Goal: Task Accomplishment & Management: Use online tool/utility

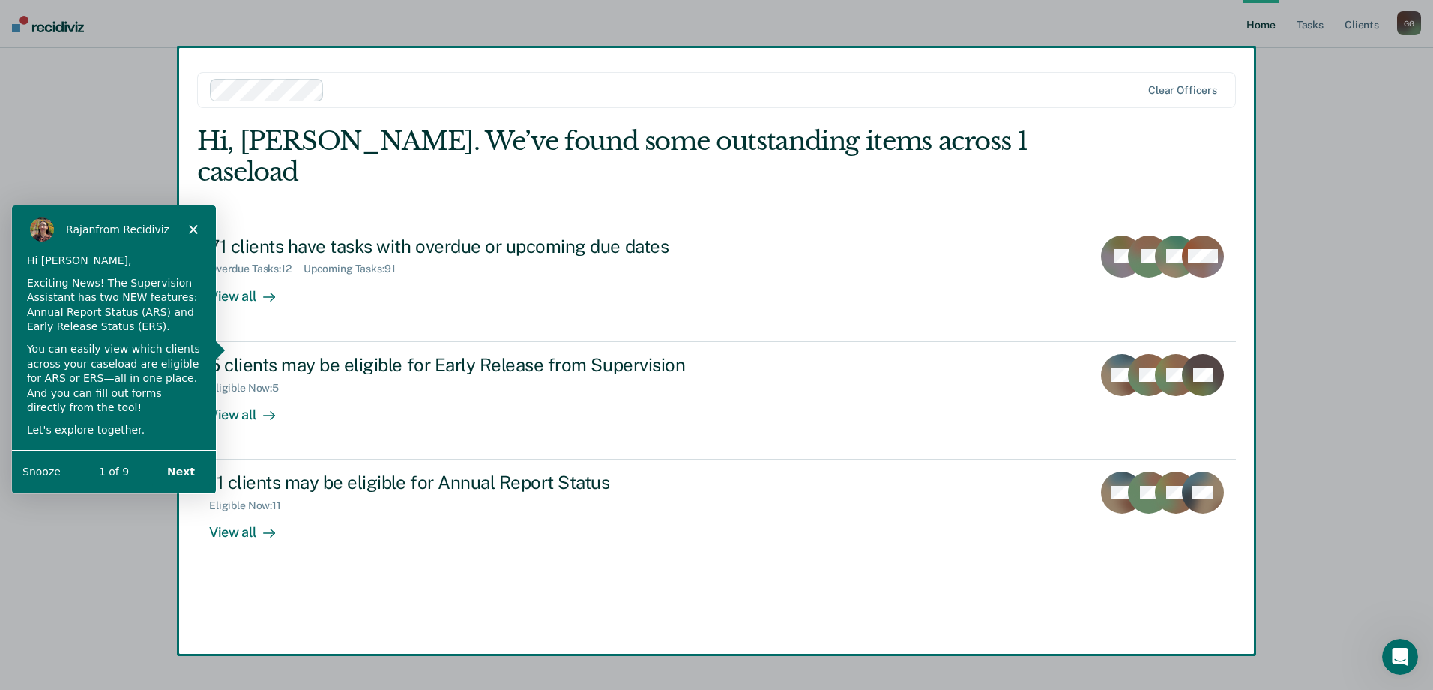
click at [1375, 205] on div "Product tour overlay" at bounding box center [716, 345] width 1433 height 690
click at [185, 226] on div "[PERSON_NAME] from Recidiviz" at bounding box center [113, 228] width 204 height 48
click at [193, 223] on icon "Close" at bounding box center [192, 227] width 9 height 9
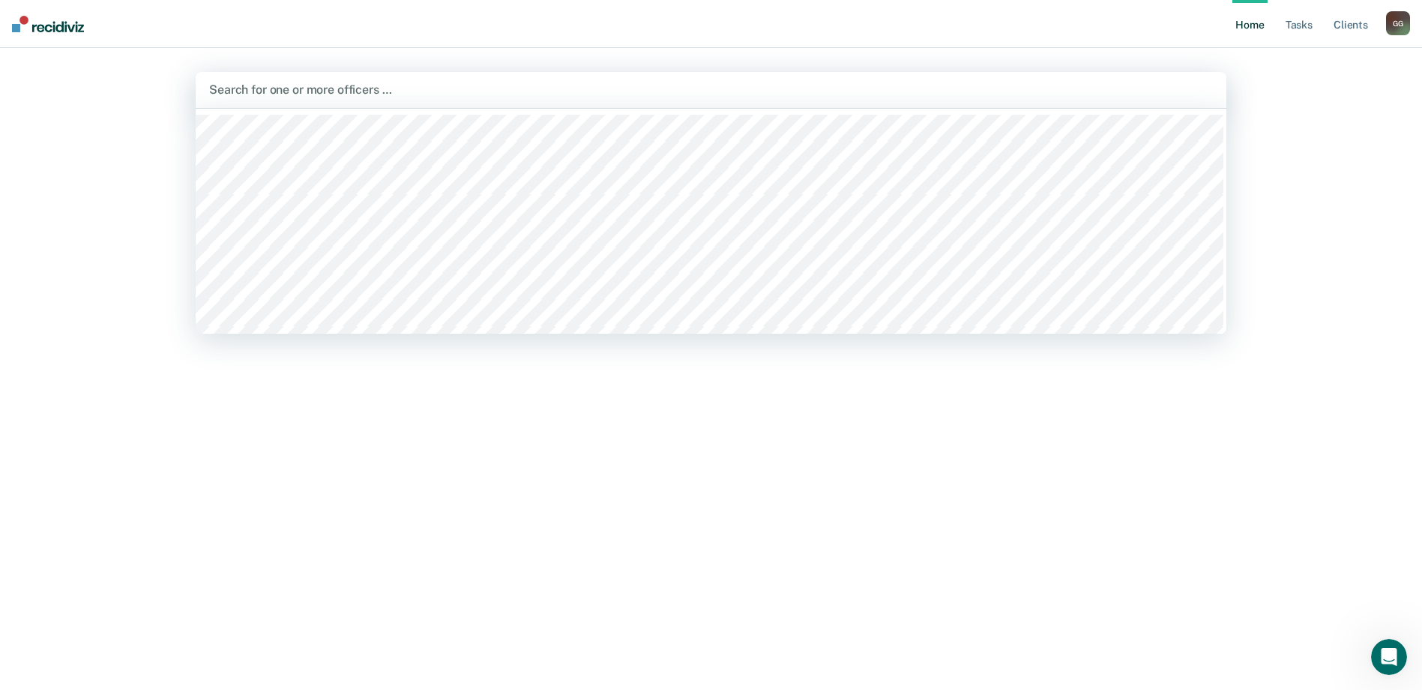
click at [238, 96] on div at bounding box center [711, 89] width 1004 height 17
type input "tori"
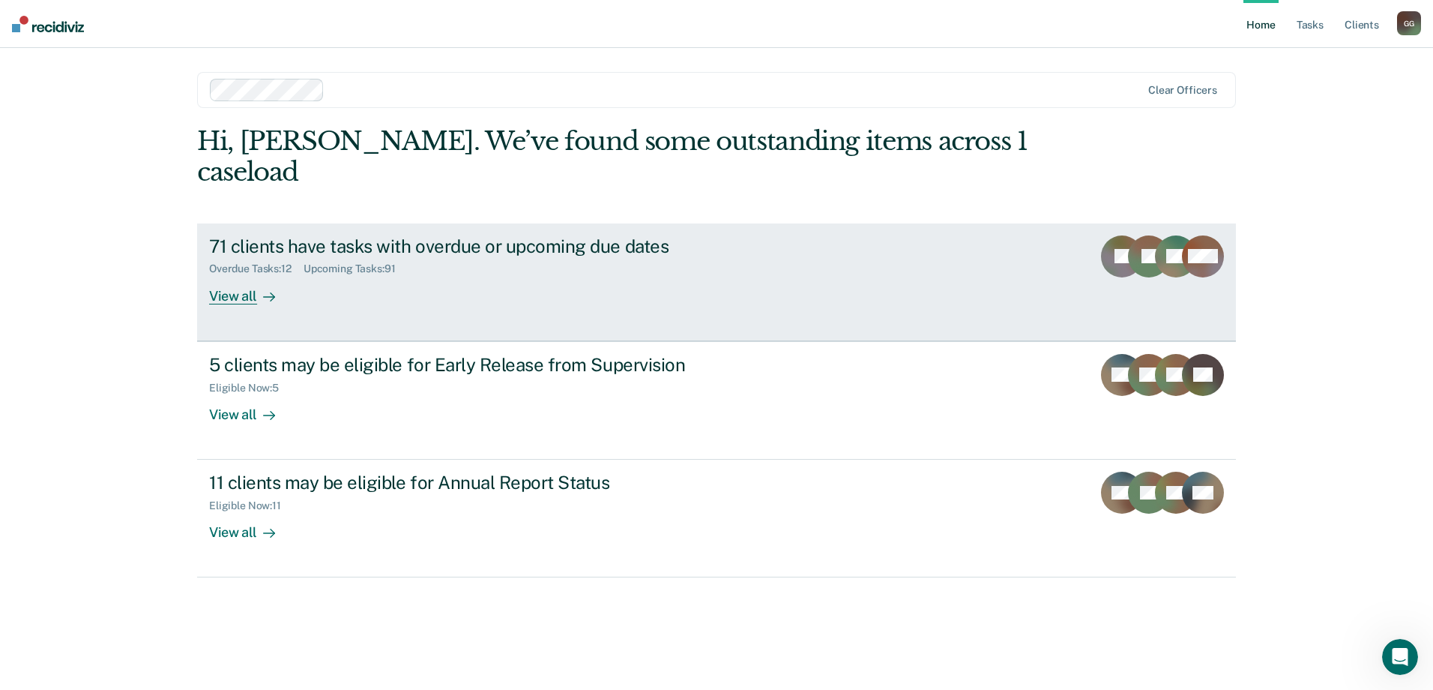
click at [237, 275] on div "View all" at bounding box center [251, 289] width 84 height 29
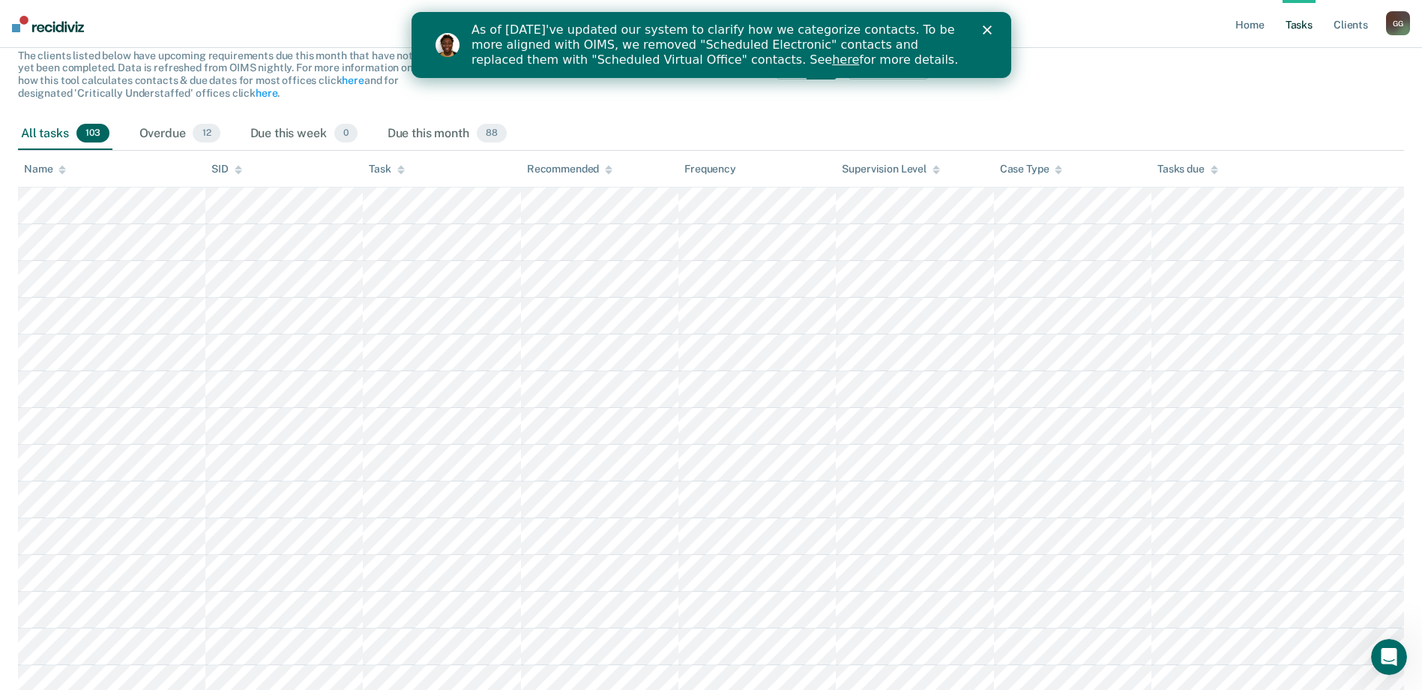
scroll to position [150, 0]
click at [1341, 23] on link "Client s" at bounding box center [1351, 24] width 40 height 48
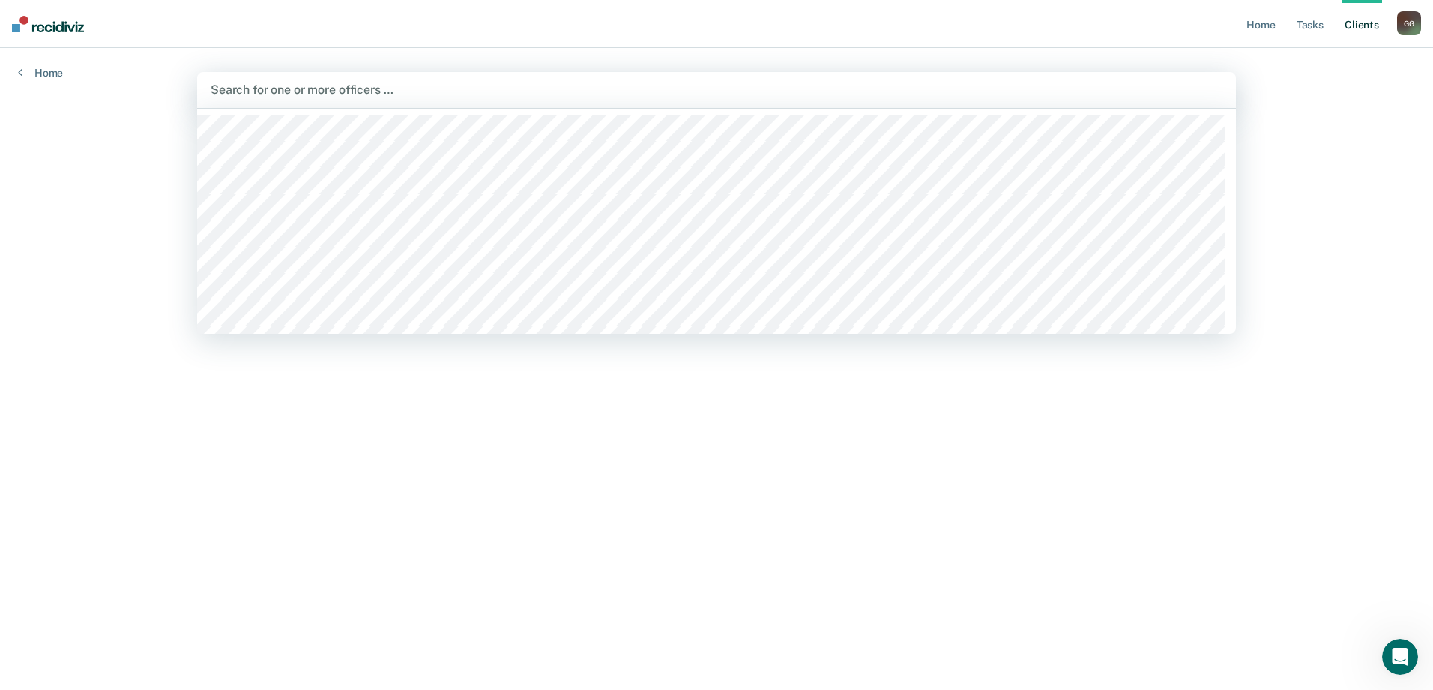
click at [303, 95] on div at bounding box center [717, 89] width 1012 height 17
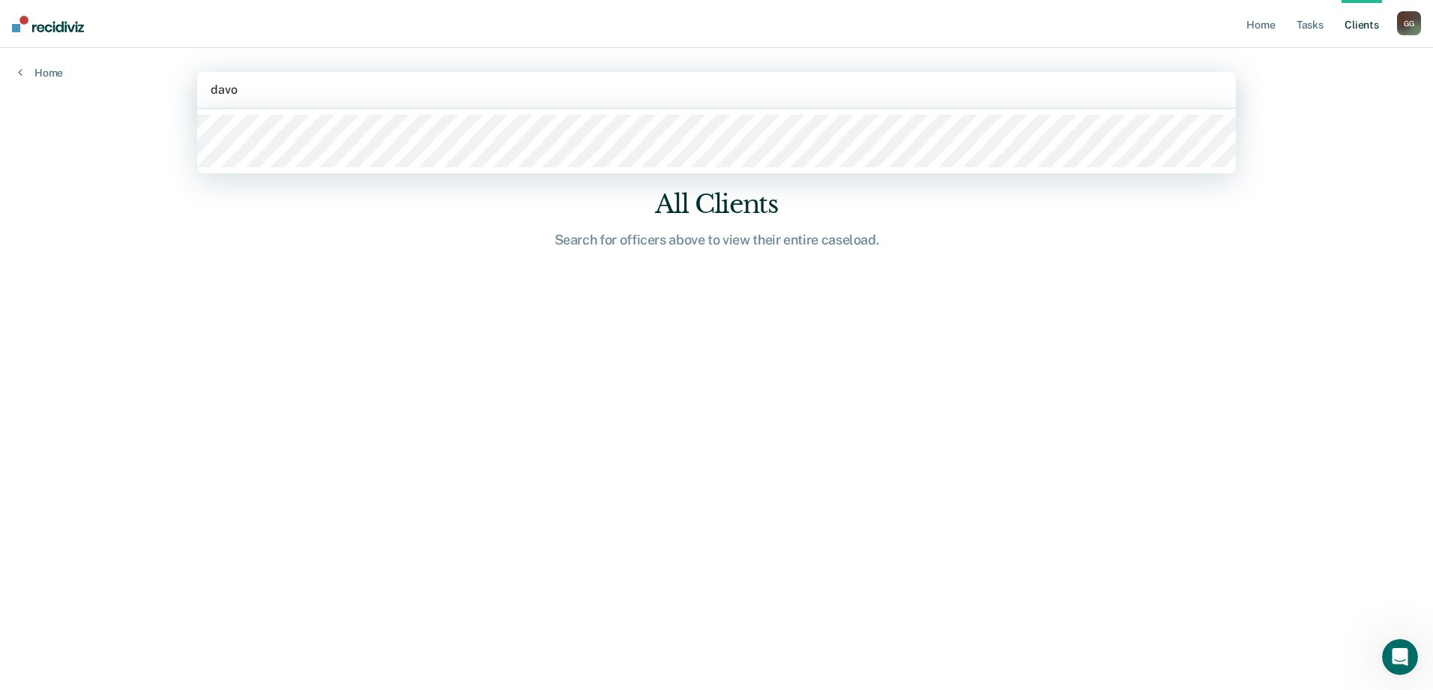
type input "davon"
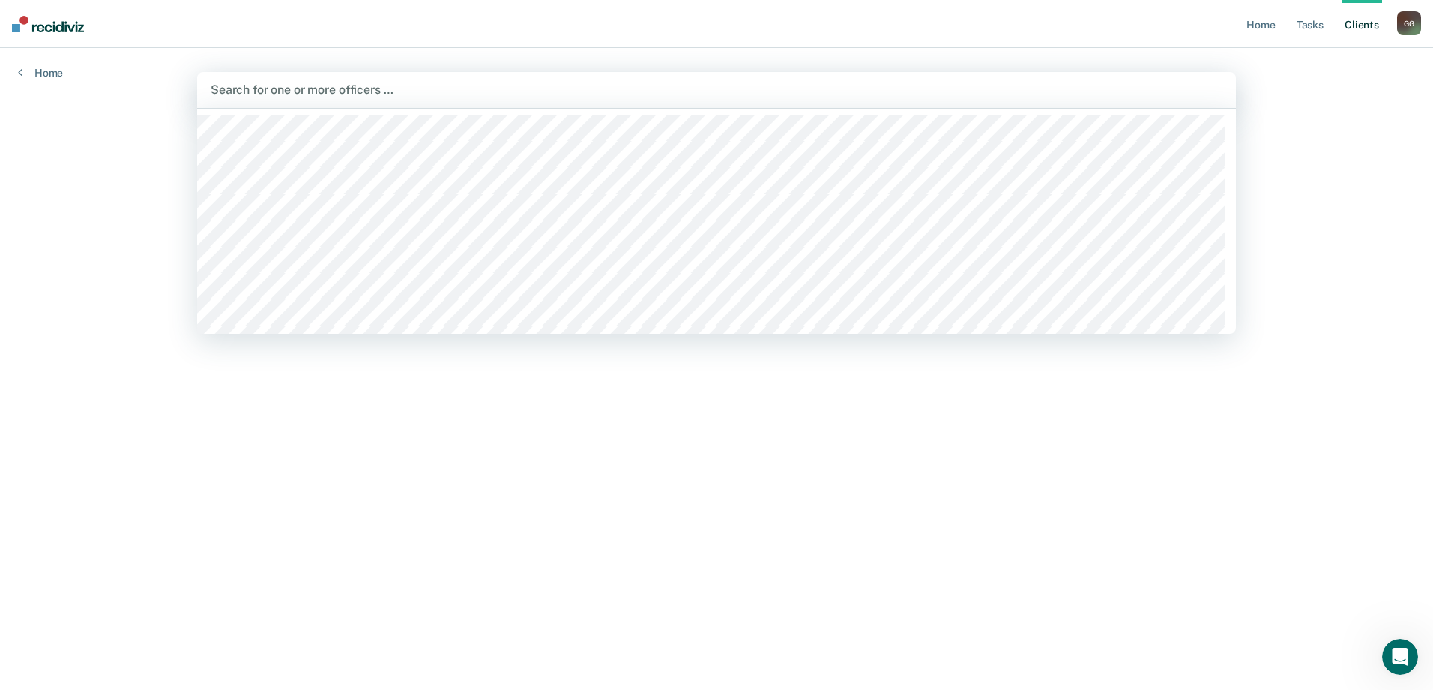
click at [278, 95] on div at bounding box center [717, 89] width 1012 height 17
type input "davo"
click at [371, 90] on div at bounding box center [717, 89] width 1012 height 17
type input "[PERSON_NAME]"
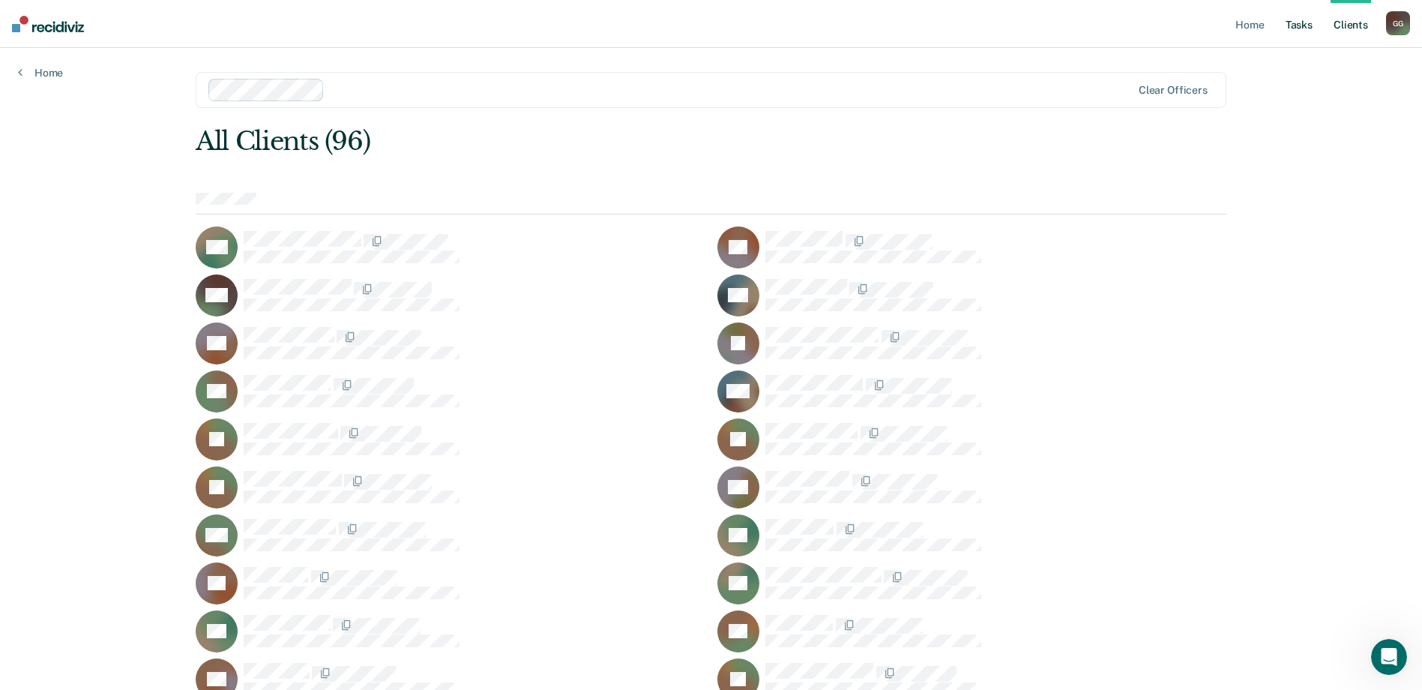
click at [1301, 28] on link "Tasks" at bounding box center [1299, 24] width 33 height 48
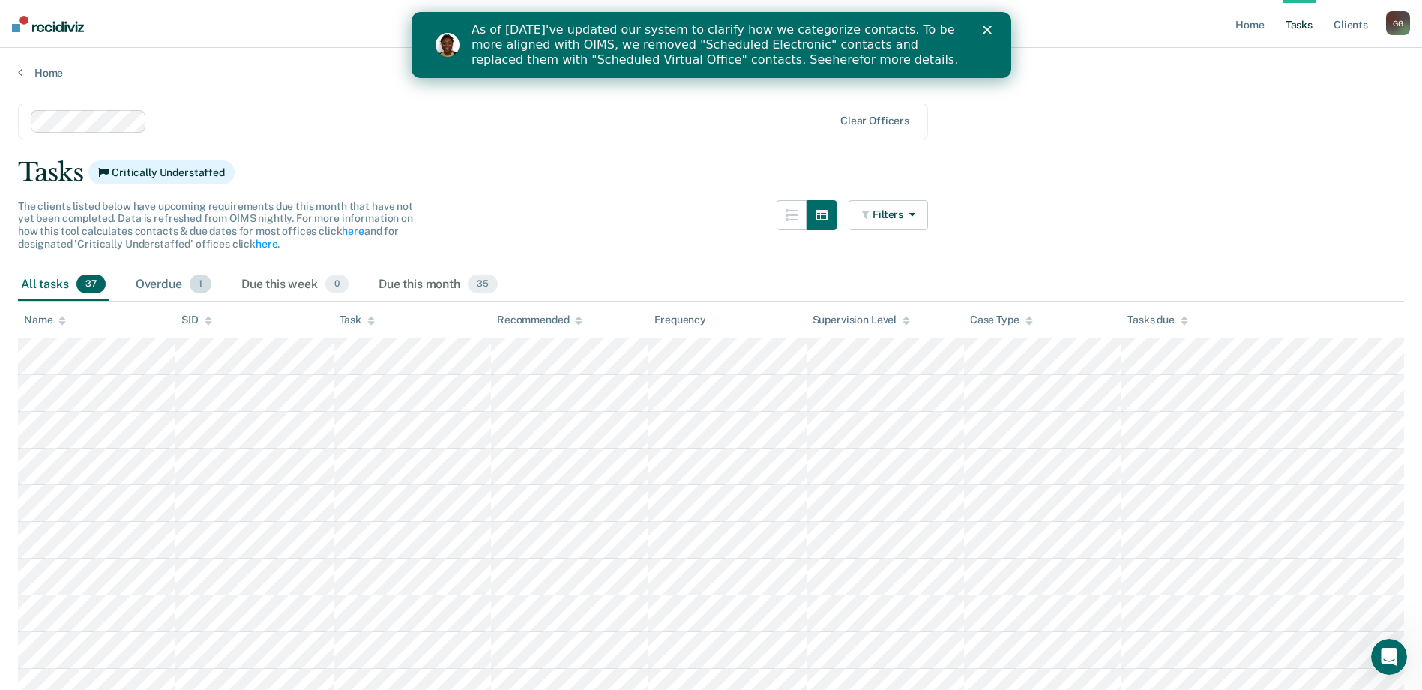
click at [202, 283] on span "1" at bounding box center [201, 283] width 22 height 19
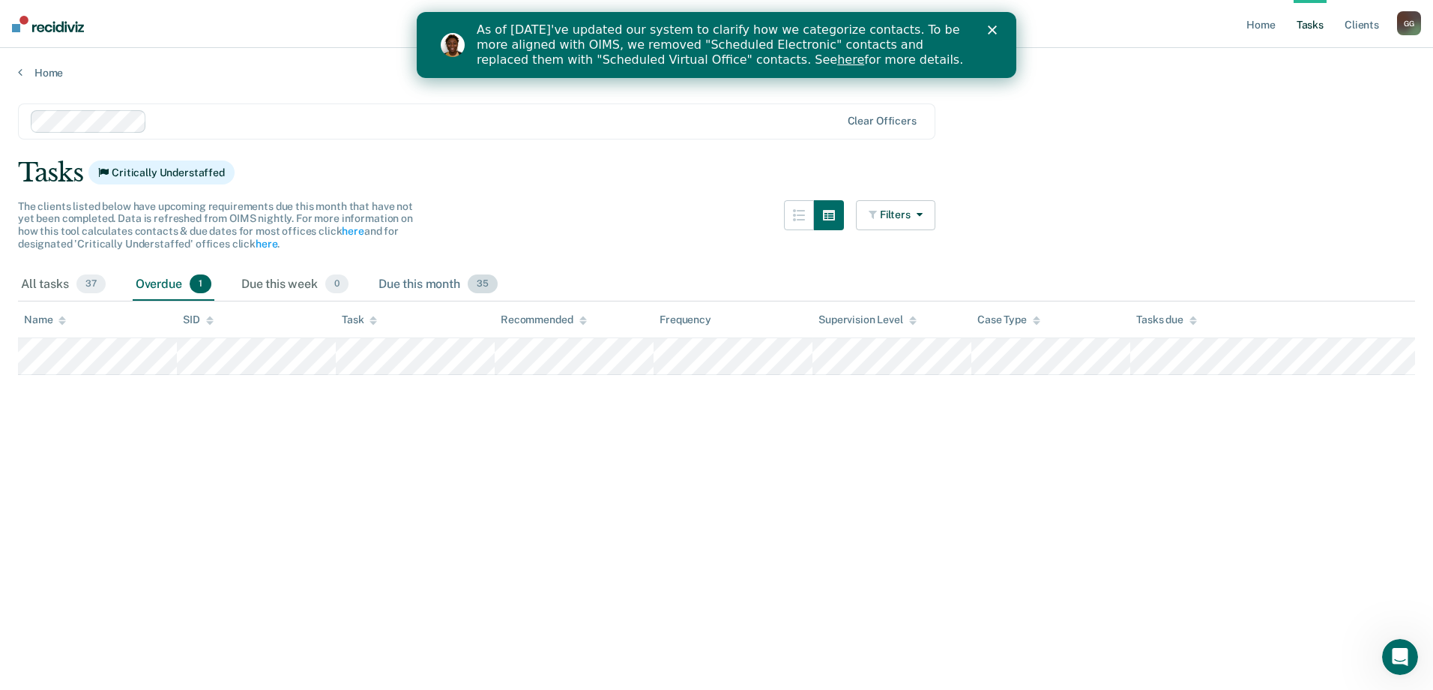
click at [490, 283] on span "35" at bounding box center [483, 283] width 30 height 19
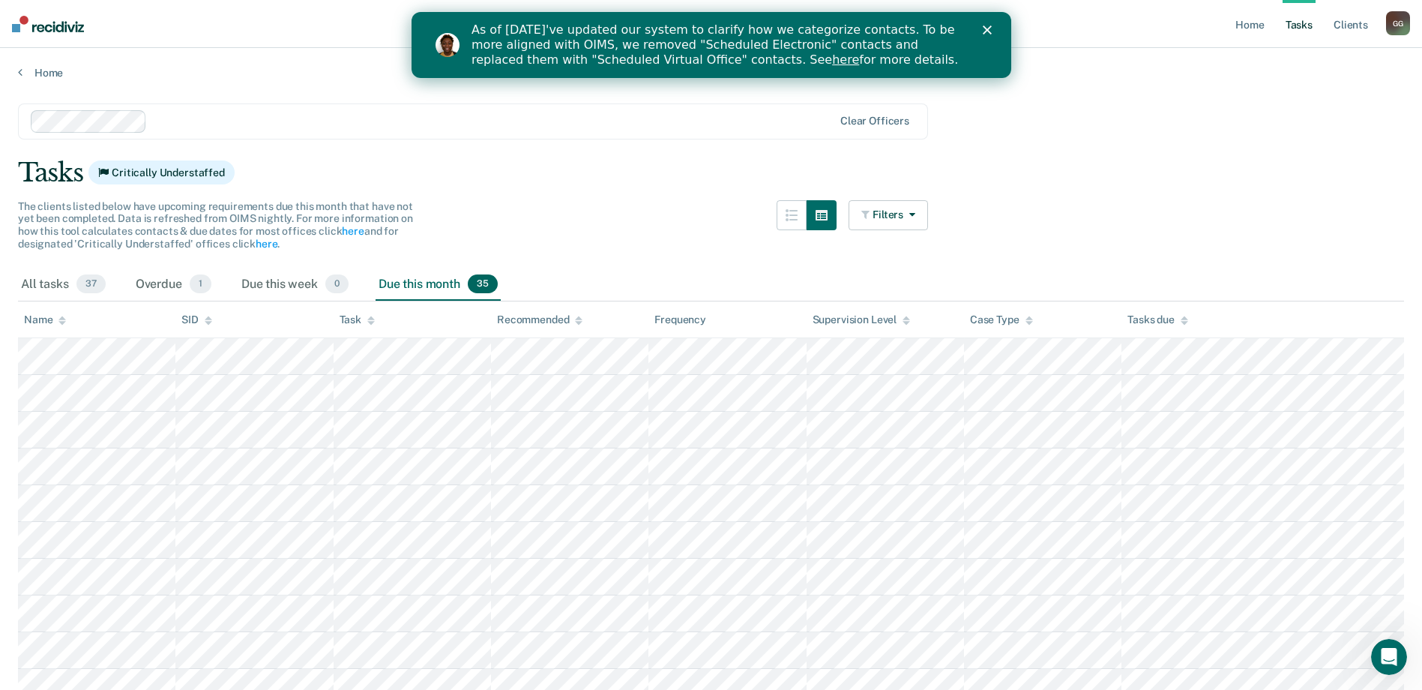
click at [987, 27] on icon "Close" at bounding box center [986, 29] width 9 height 9
